Goal: Find specific page/section: Find specific page/section

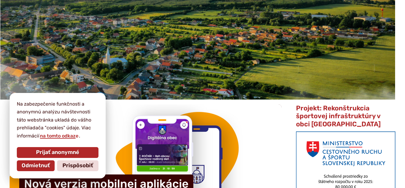
scroll to position [90, 0]
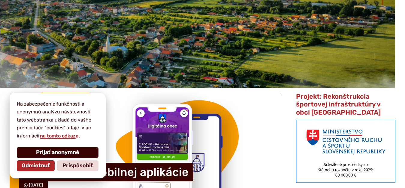
click at [55, 154] on span "Prijať anonymné" at bounding box center [57, 152] width 43 height 7
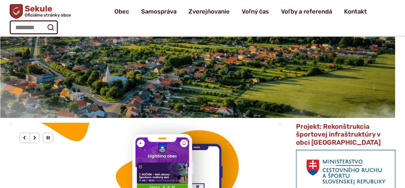
scroll to position [0, 0]
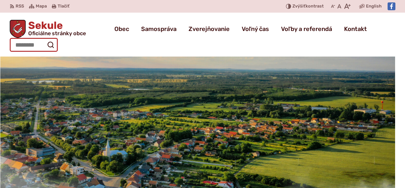
drag, startPoint x: 366, startPoint y: 29, endPoint x: 360, endPoint y: 35, distance: 8.5
click at [58, 38] on input "Hľadať:" at bounding box center [34, 45] width 48 height 14
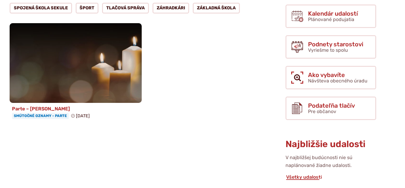
scroll to position [150, 0]
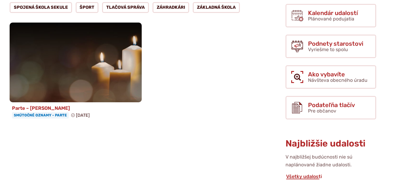
click at [44, 108] on h4 "Parte – [PERSON_NAME]" at bounding box center [75, 108] width 127 height 6
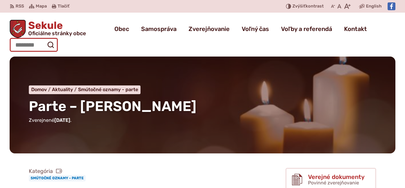
click at [58, 38] on input "Hľadať:" at bounding box center [34, 45] width 48 height 14
type input "*****"
click at [45, 39] on button "Odoslať vyhľadávací formulár" at bounding box center [50, 44] width 11 height 11
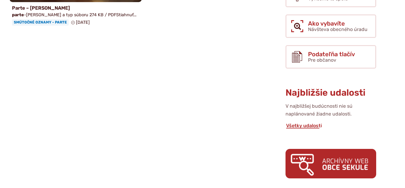
scroll to position [210, 0]
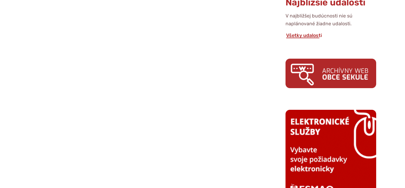
click at [341, 78] on img at bounding box center [331, 73] width 91 height 29
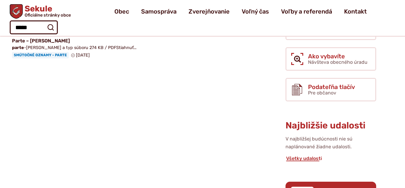
scroll to position [0, 0]
